Goal: Ask a question

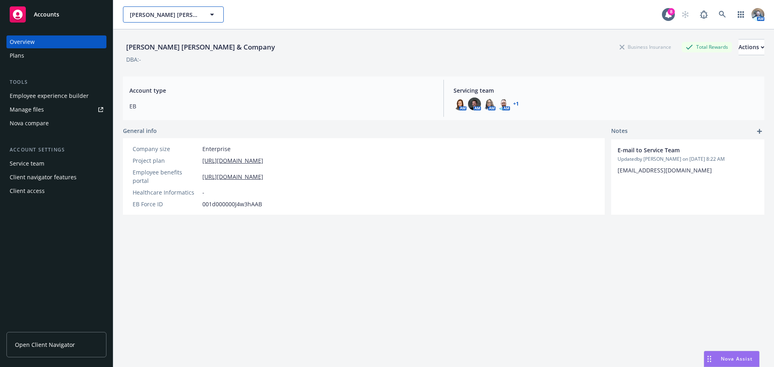
click at [165, 8] on button "Hamilton Zanze & Company" at bounding box center [173, 14] width 101 height 16
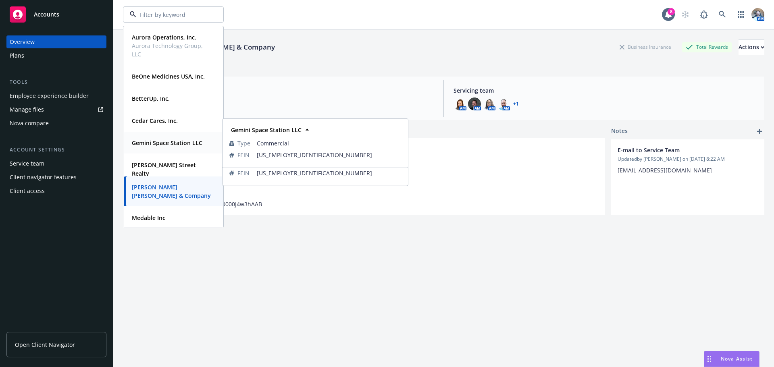
click at [158, 149] on div "Gemini Space Station LLC Type Commercial FEIN 38-4098362" at bounding box center [173, 142] width 99 height 21
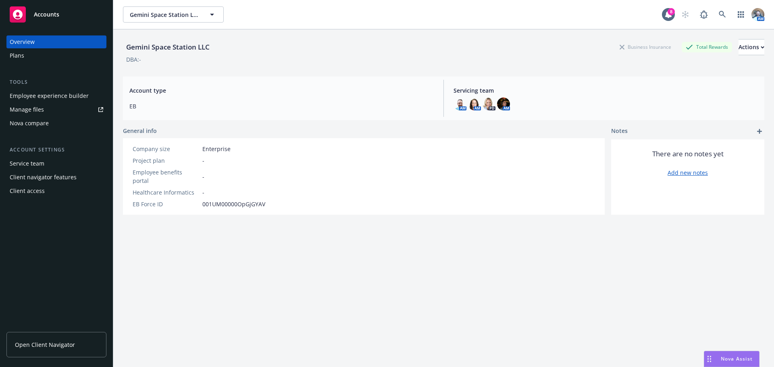
click at [39, 348] on span "Open Client Navigator" at bounding box center [45, 344] width 60 height 8
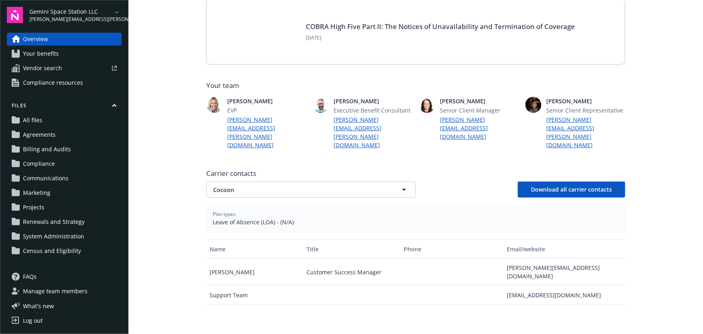
scroll to position [146, 0]
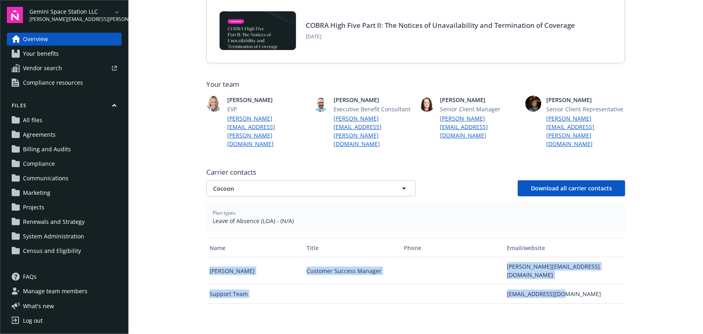
drag, startPoint x: 568, startPoint y: 262, endPoint x: 207, endPoint y: 238, distance: 361.4
click at [207, 257] on div "[PERSON_NAME] Price Customer Success Manager [PERSON_NAME][EMAIL_ADDRESS][DOMAI…" at bounding box center [415, 276] width 419 height 39
copy div "[PERSON_NAME] Price Customer Success Manager [PERSON_NAME][EMAIL_ADDRESS][DOMAI…"
click at [262, 284] on div "Support Team" at bounding box center [254, 293] width 97 height 19
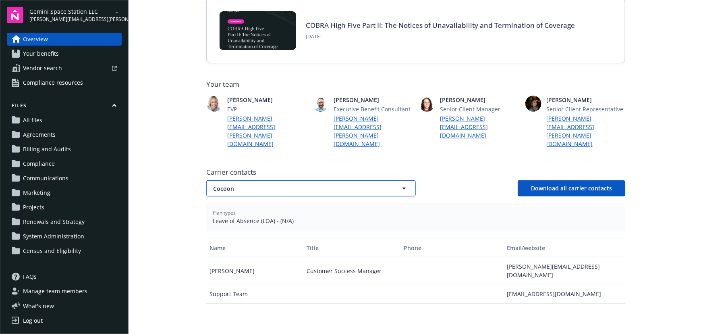
click at [278, 184] on span "Cocoon" at bounding box center [297, 188] width 168 height 8
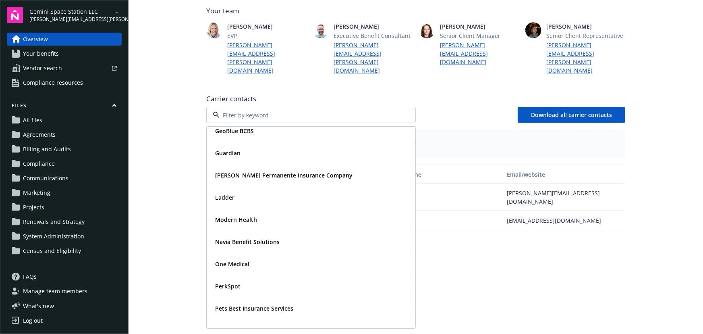
scroll to position [0, 0]
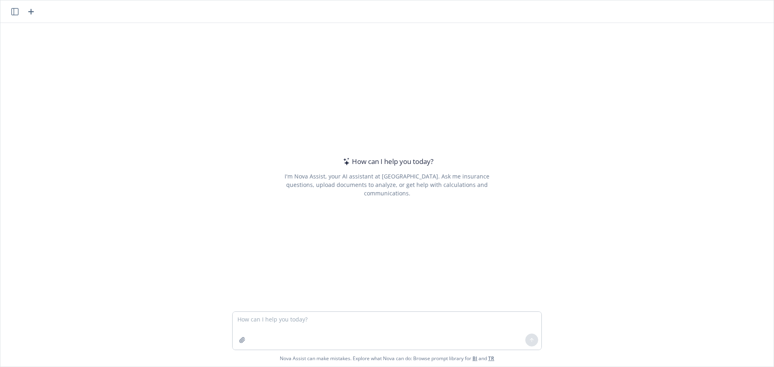
click at [287, 326] on textarea at bounding box center [386, 331] width 309 height 38
click at [280, 329] on textarea at bounding box center [386, 331] width 309 height 38
type textarea "What is Cigna MBA coverage for?"
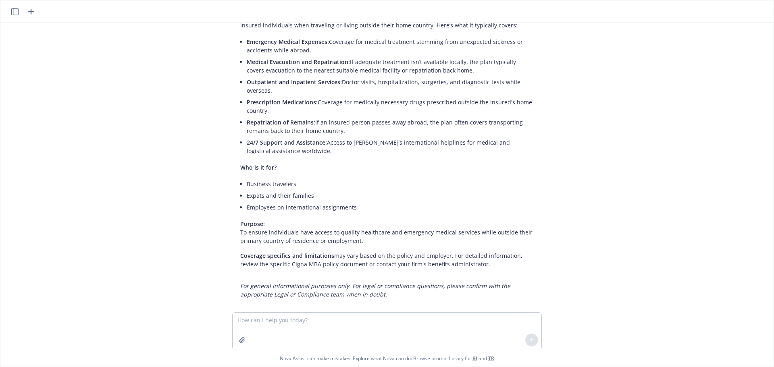
scroll to position [62, 0]
